Goal: Information Seeking & Learning: Learn about a topic

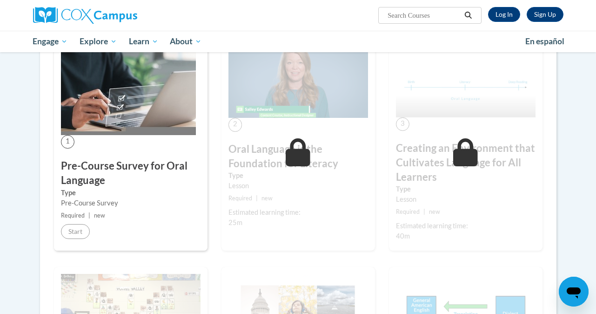
scroll to position [209, 0]
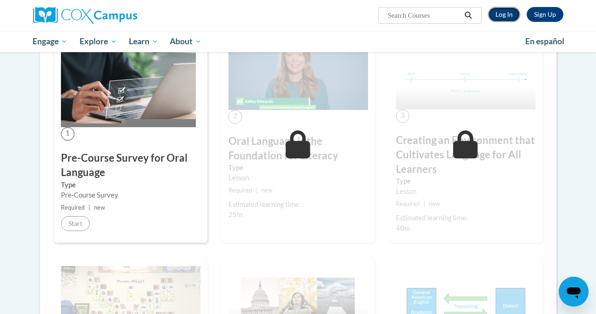
click at [508, 10] on link "Log In" at bounding box center [504, 14] width 32 height 15
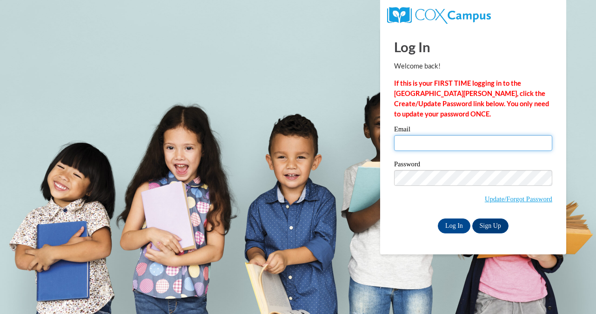
click at [464, 142] on input "Email" at bounding box center [473, 143] width 158 height 16
type input "lisa.kumashiro@k12.hi.us"
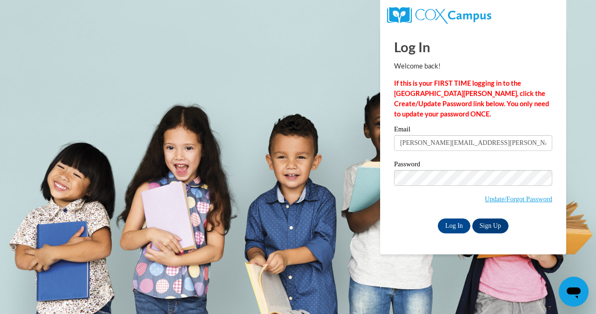
click at [483, 164] on label "Password" at bounding box center [473, 165] width 158 height 9
click at [462, 222] on input "Log In" at bounding box center [454, 225] width 33 height 15
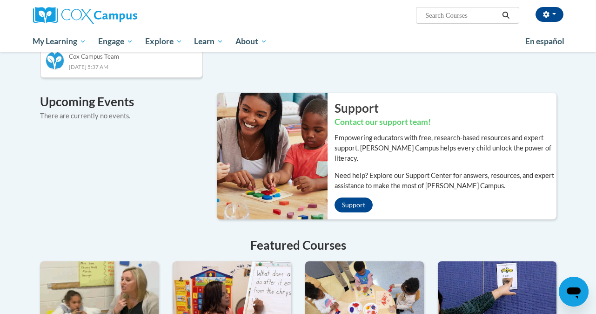
scroll to position [580, 0]
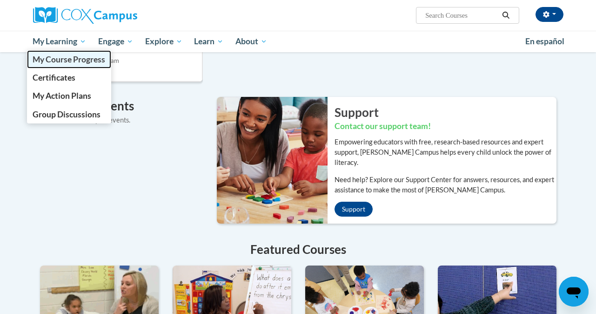
click at [84, 56] on span "My Course Progress" at bounding box center [69, 59] width 73 height 10
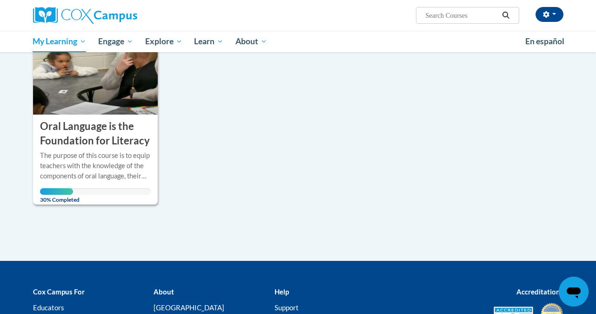
scroll to position [181, 0]
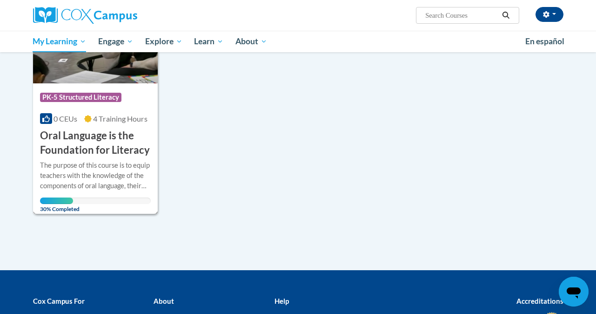
click at [121, 121] on span "4 Training Hours" at bounding box center [120, 118] width 54 height 9
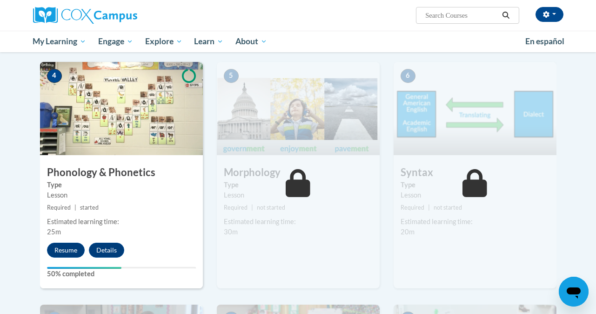
scroll to position [479, 0]
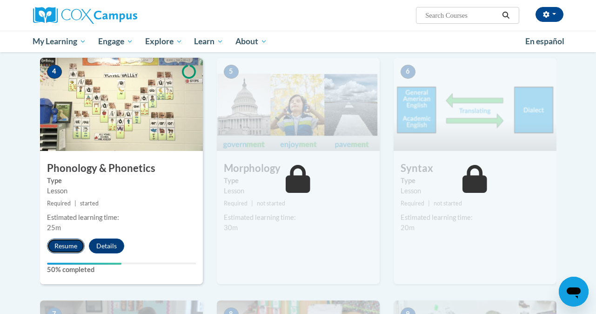
click at [62, 246] on button "Resume" at bounding box center [66, 245] width 38 height 15
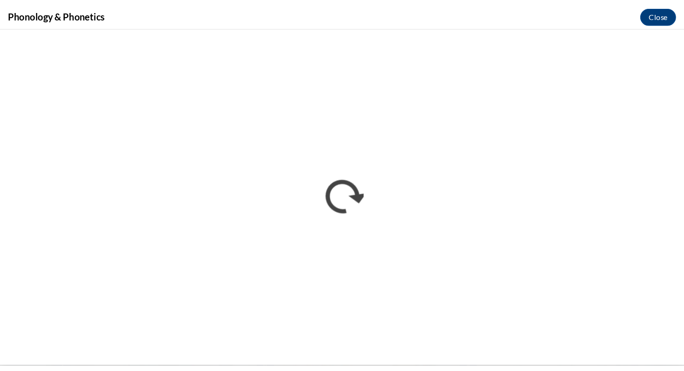
scroll to position [0, 0]
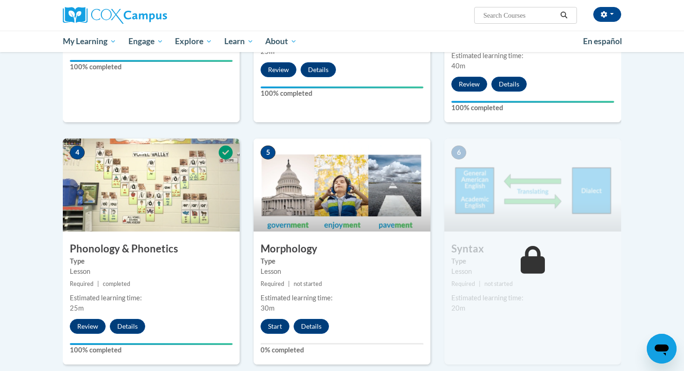
scroll to position [377, 0]
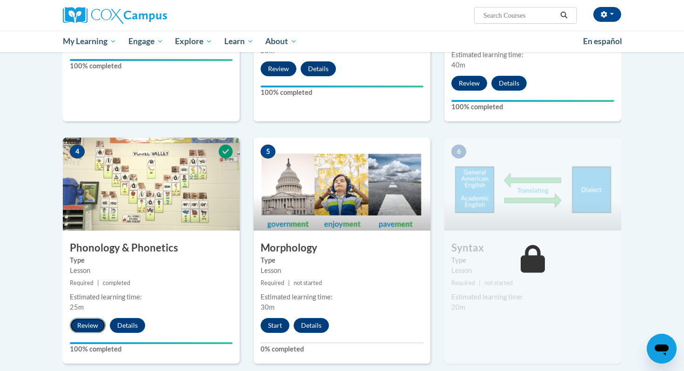
click at [82, 324] on button "Review" at bounding box center [88, 325] width 36 height 15
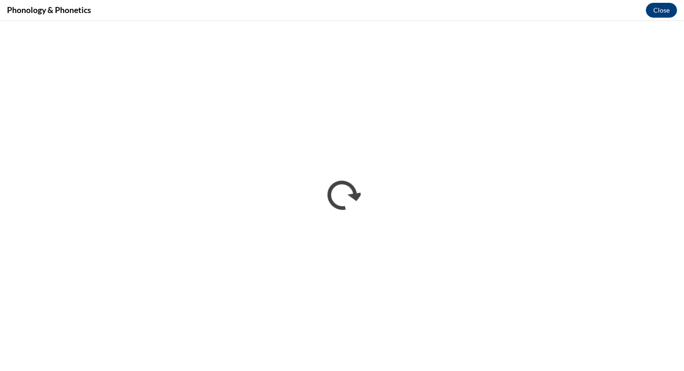
scroll to position [0, 0]
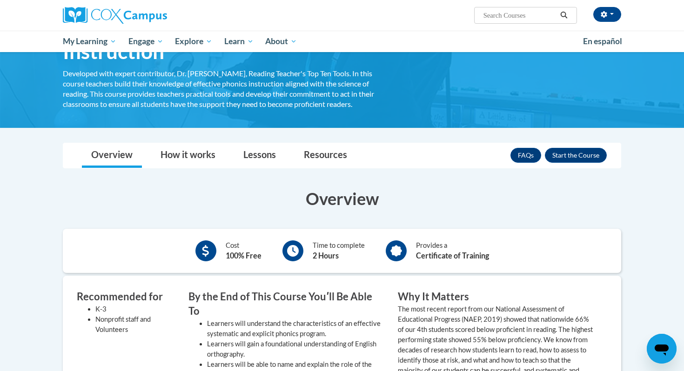
scroll to position [85, 0]
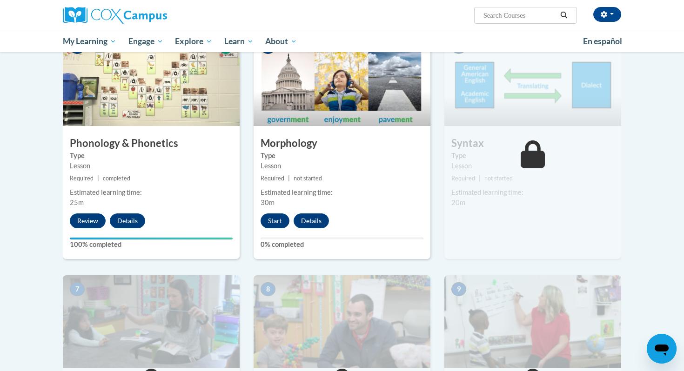
scroll to position [478, 0]
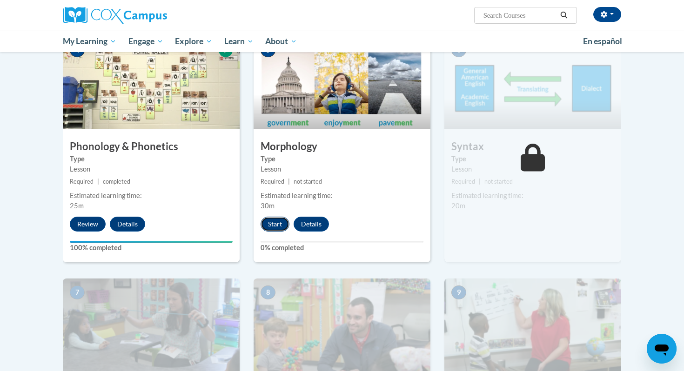
click at [276, 224] on button "Start" at bounding box center [275, 224] width 29 height 15
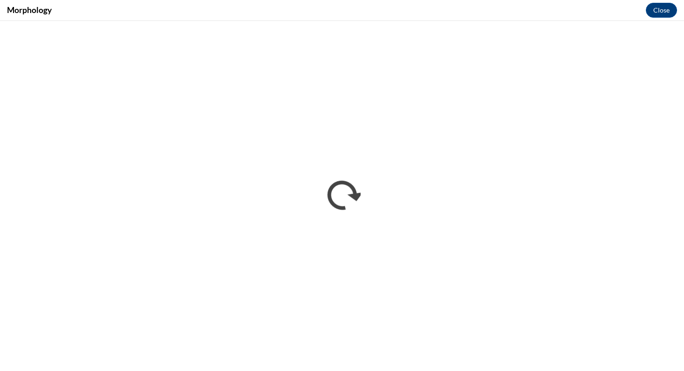
scroll to position [0, 0]
click at [650, 10] on button "Close" at bounding box center [661, 10] width 31 height 15
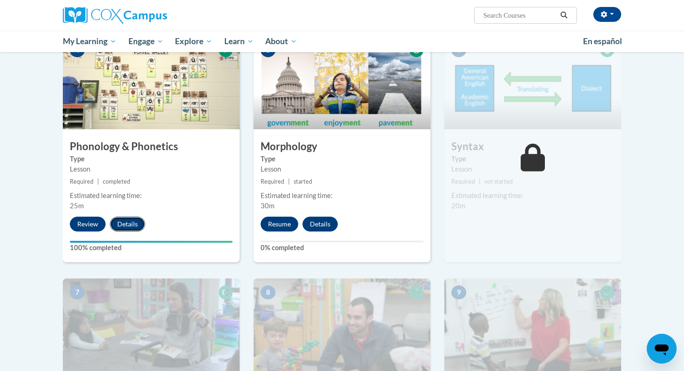
click at [128, 225] on button "Details" at bounding box center [127, 224] width 35 height 15
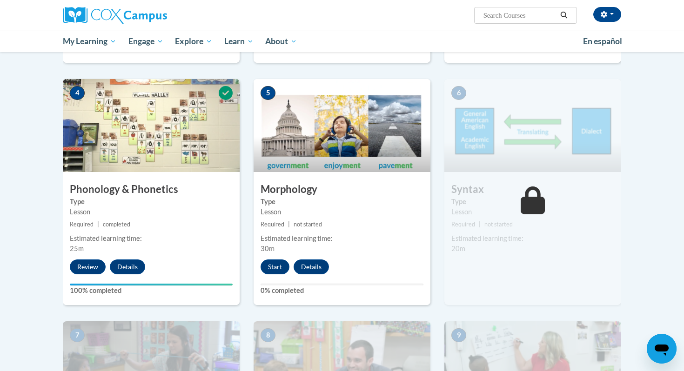
scroll to position [456, 0]
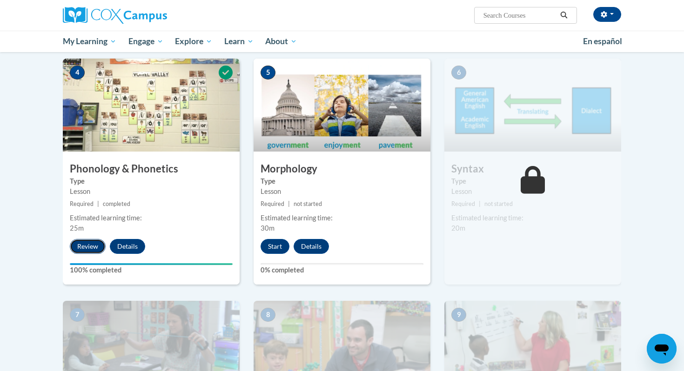
click at [88, 246] on button "Review" at bounding box center [88, 246] width 36 height 15
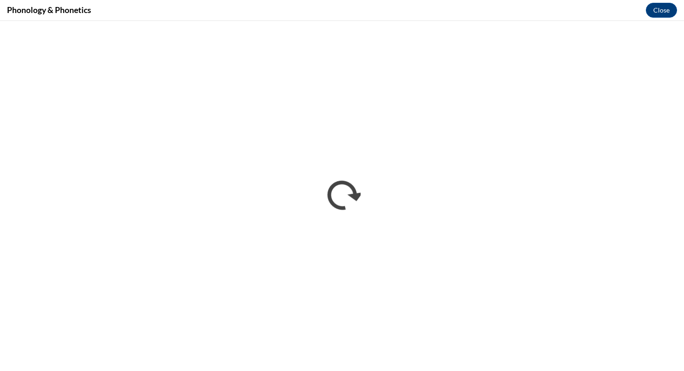
scroll to position [0, 0]
